Goal: Transaction & Acquisition: Download file/media

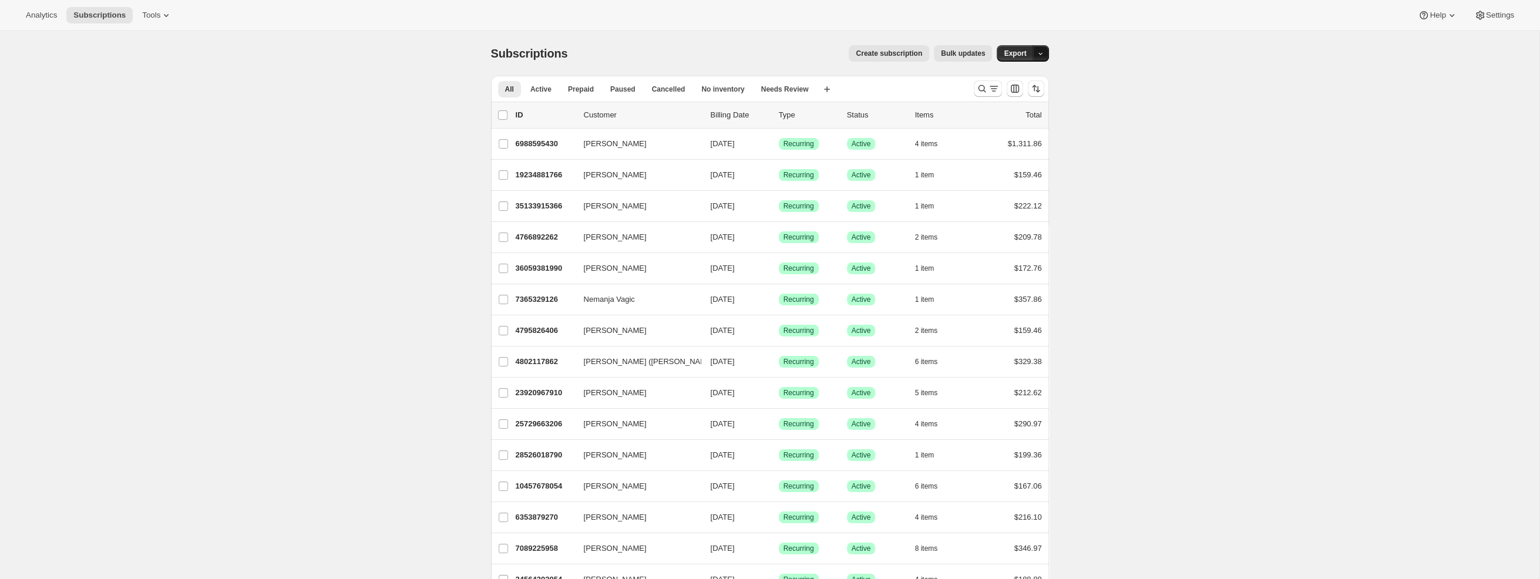
click at [1041, 52] on icon "button" at bounding box center [1040, 54] width 8 height 8
click at [1007, 77] on span "Subscription data" at bounding box center [977, 77] width 59 height 9
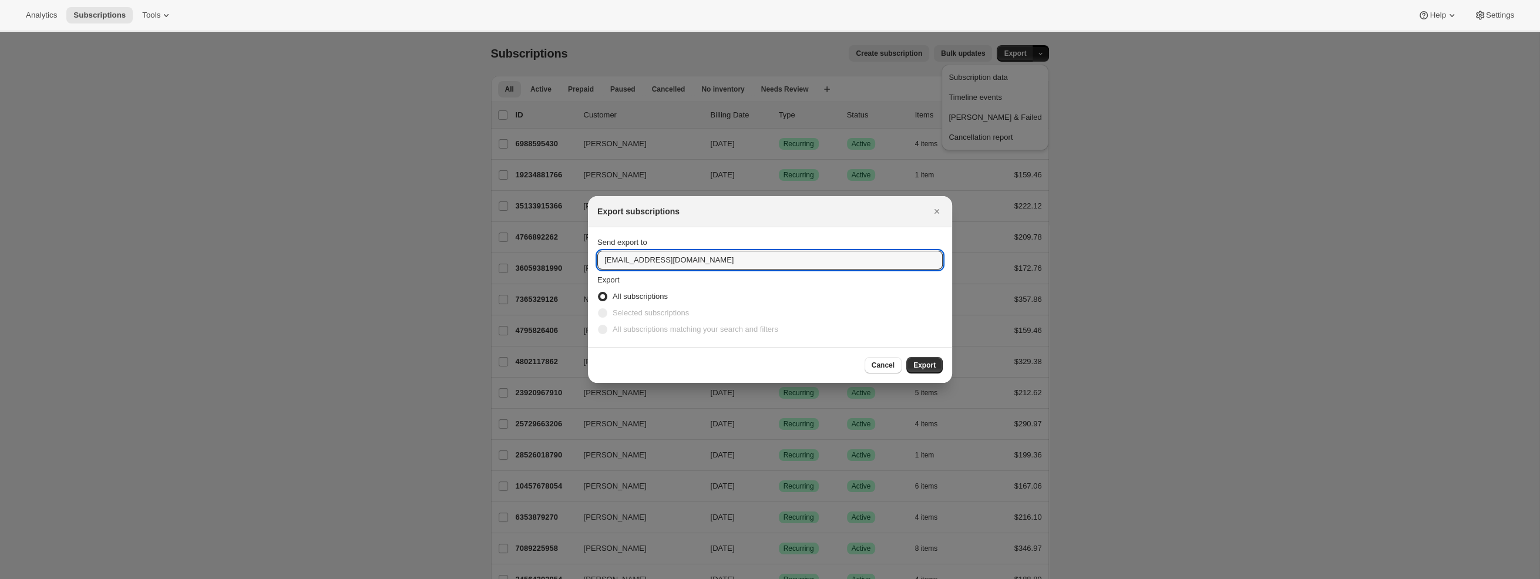
drag, startPoint x: 618, startPoint y: 258, endPoint x: 587, endPoint y: 254, distance: 31.4
type input "[PERSON_NAME][EMAIL_ADDRESS][DOMAIN_NAME]"
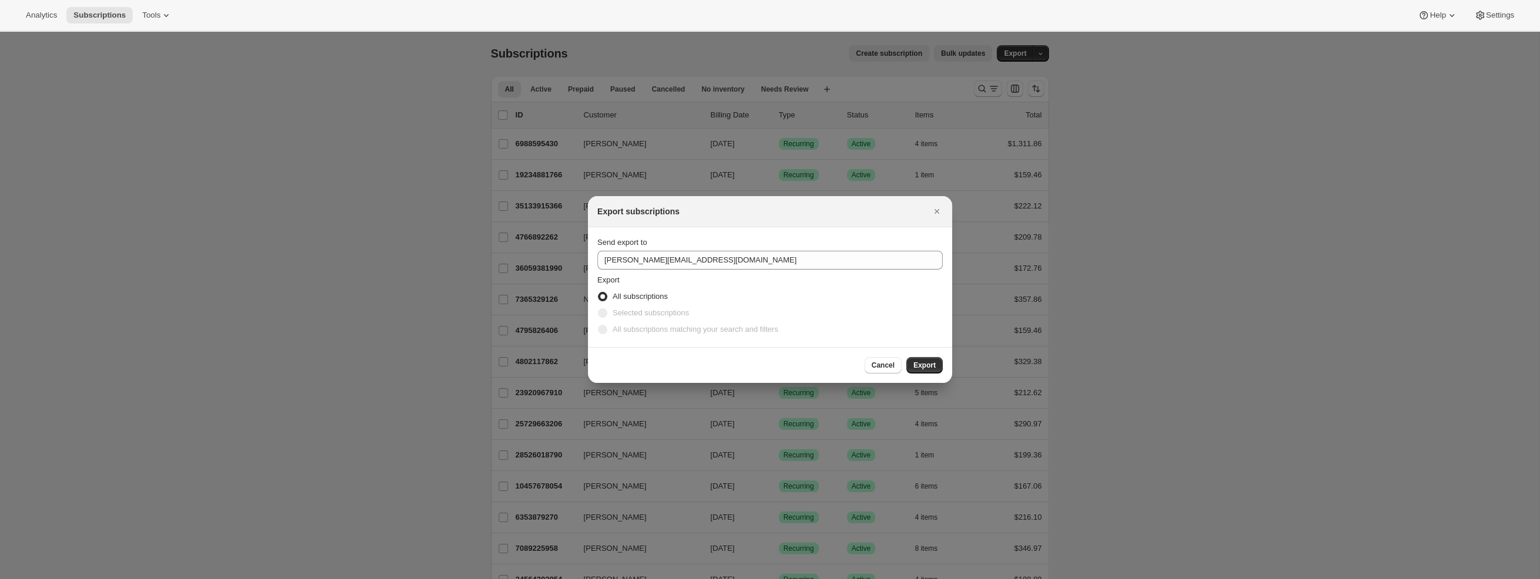
click at [638, 291] on span "All subscriptions" at bounding box center [639, 297] width 55 height 12
click at [598, 292] on input "All subscriptions" at bounding box center [598, 292] width 1 height 1
click at [598, 296] on span ":ra:" at bounding box center [602, 296] width 9 height 9
click at [598, 292] on input "All subscriptions" at bounding box center [598, 292] width 1 height 1
click at [931, 364] on span "Export" at bounding box center [924, 365] width 22 height 9
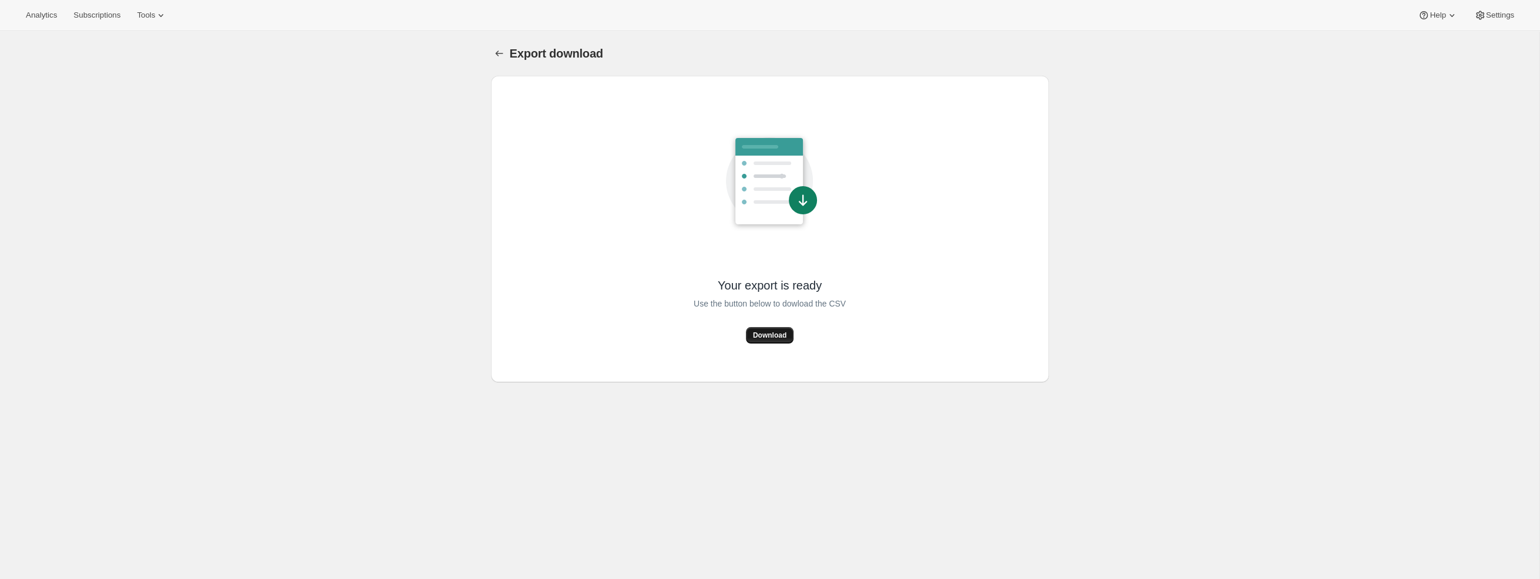
click at [781, 336] on span "Download" at bounding box center [769, 335] width 33 height 9
click at [777, 334] on span "Download" at bounding box center [769, 335] width 33 height 9
click at [500, 50] on icon "Export download" at bounding box center [499, 54] width 12 height 12
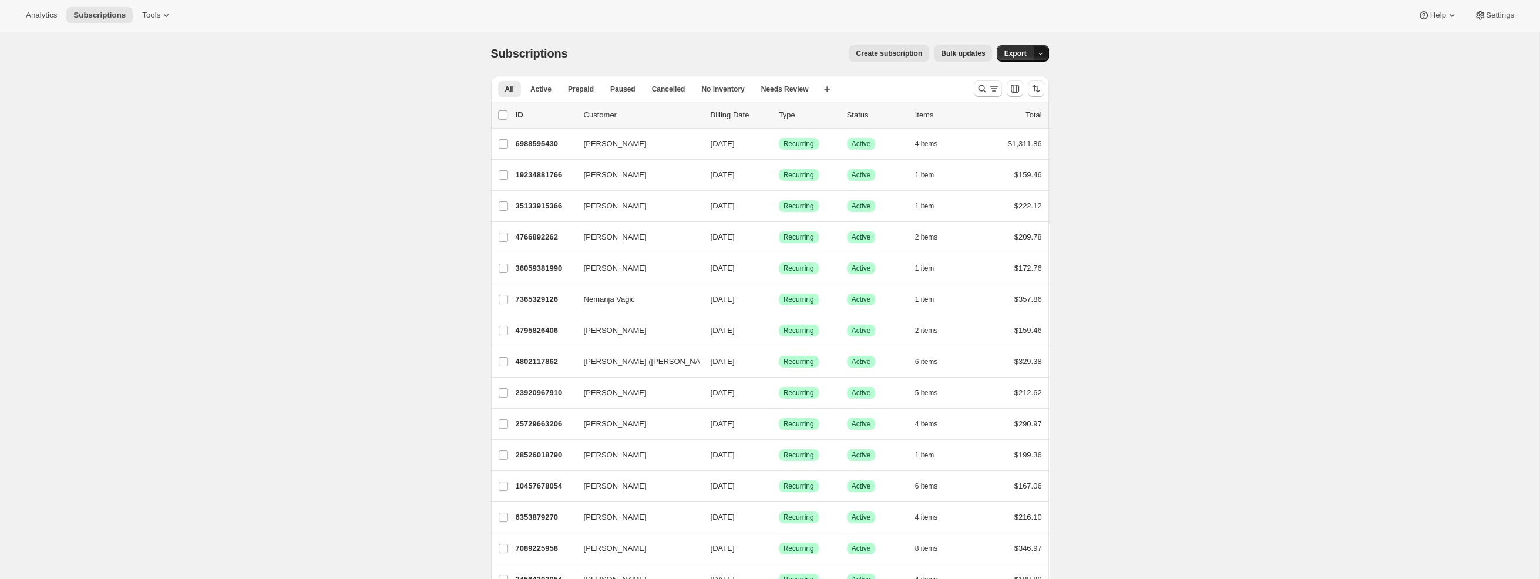
click at [1042, 53] on icon "button" at bounding box center [1040, 54] width 8 height 8
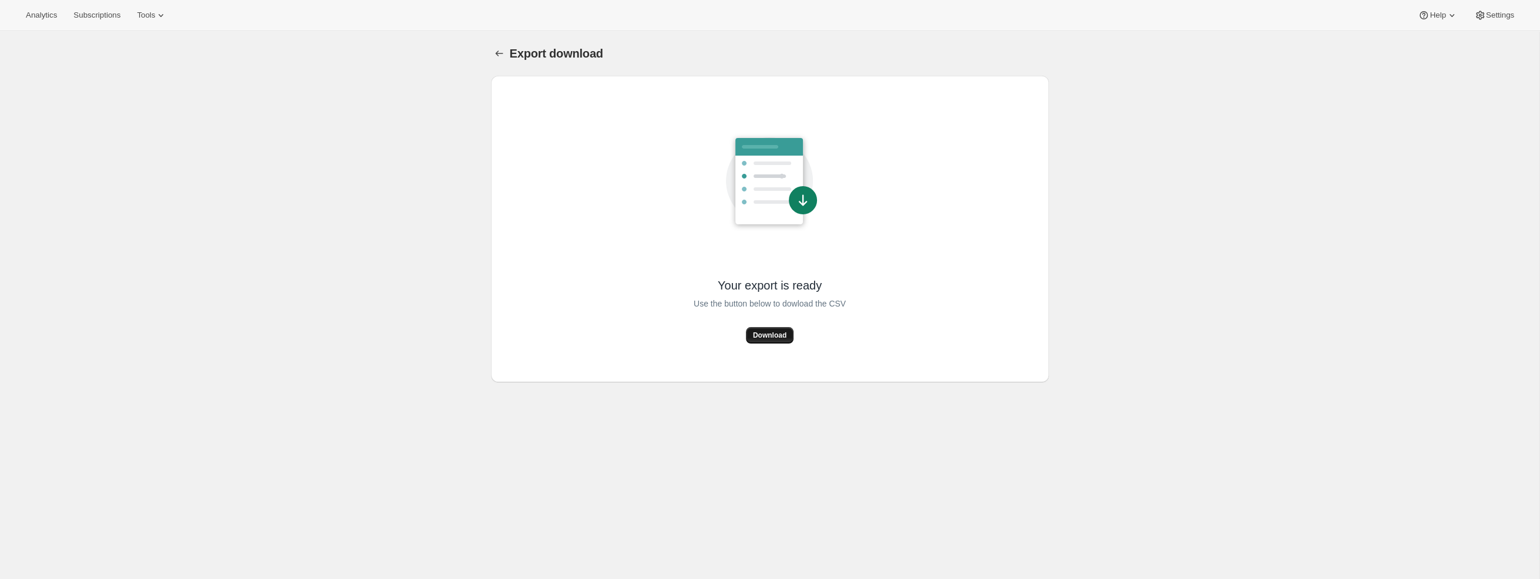
click at [774, 333] on span "Download" at bounding box center [769, 335] width 33 height 9
